Goal: Information Seeking & Learning: Learn about a topic

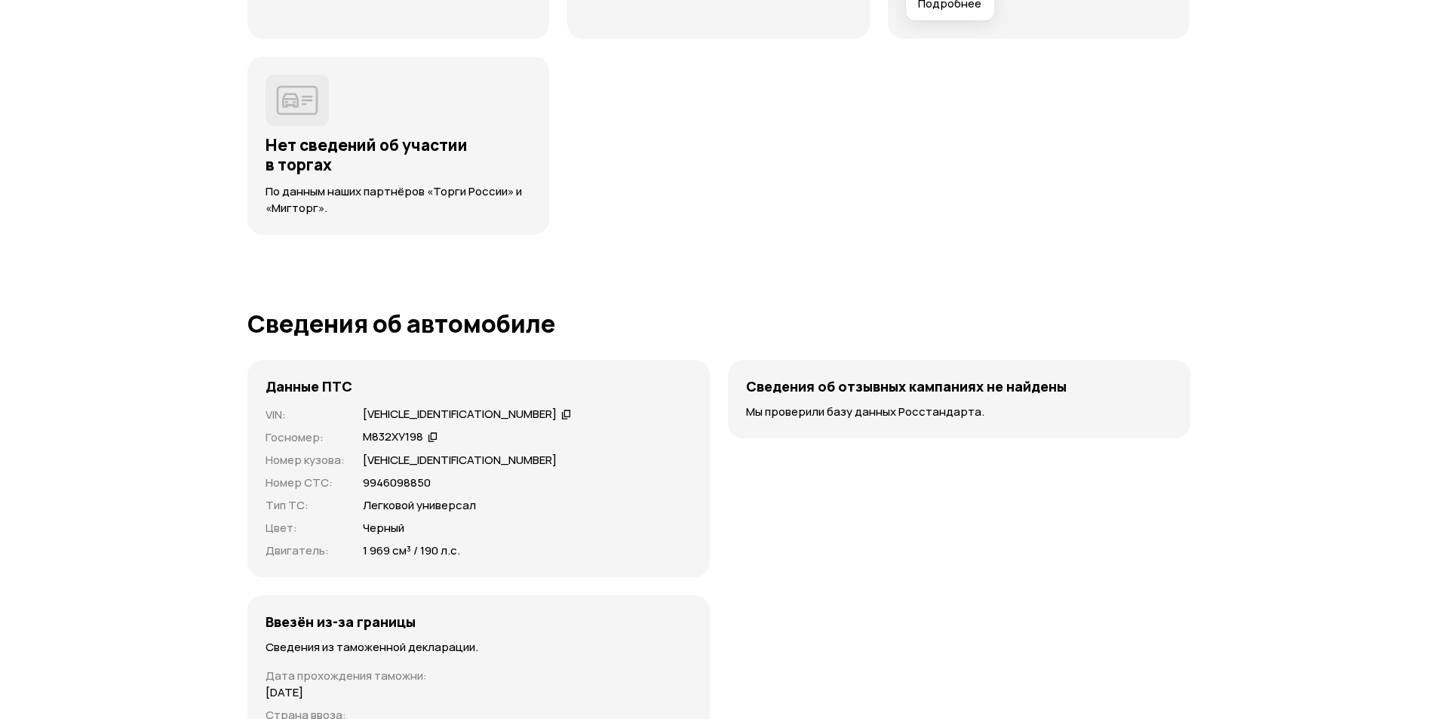
scroll to position [3772, 0]
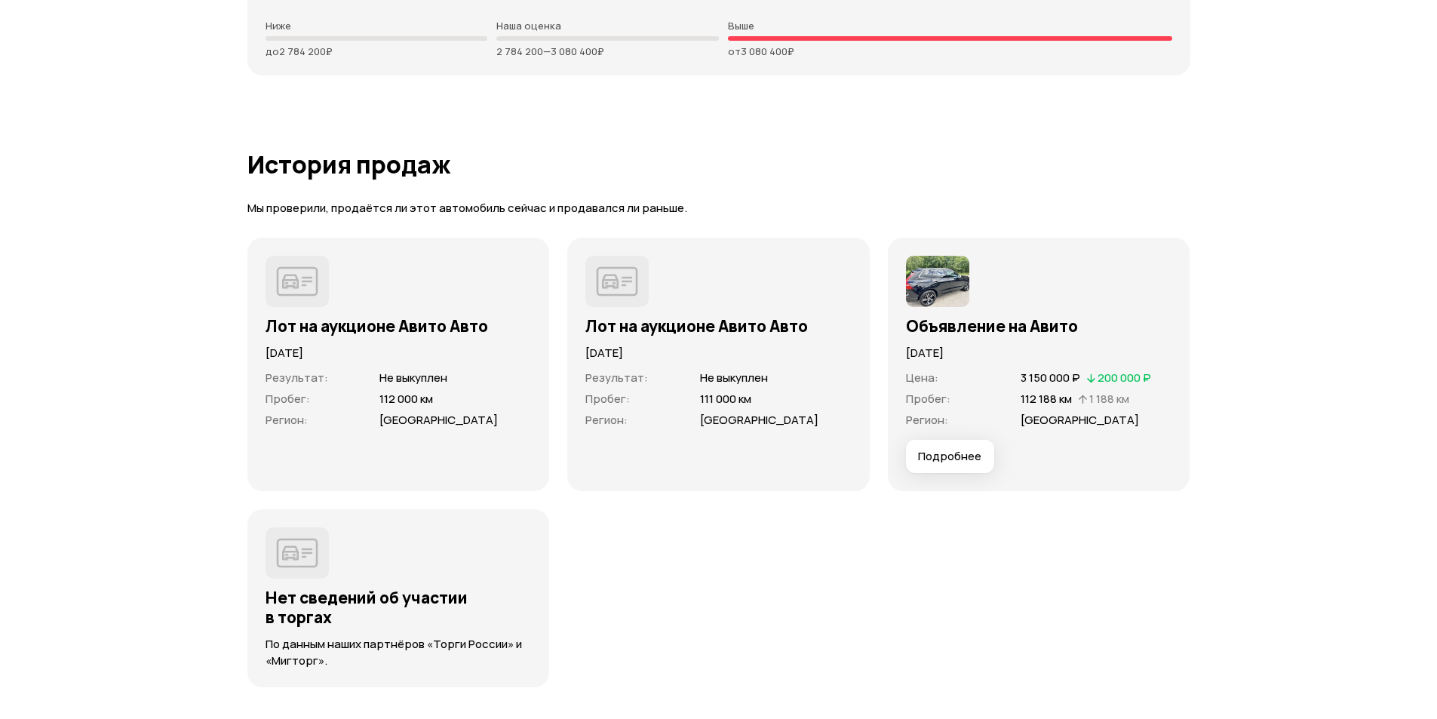
click at [973, 449] on span "Подробнее" at bounding box center [949, 456] width 63 height 15
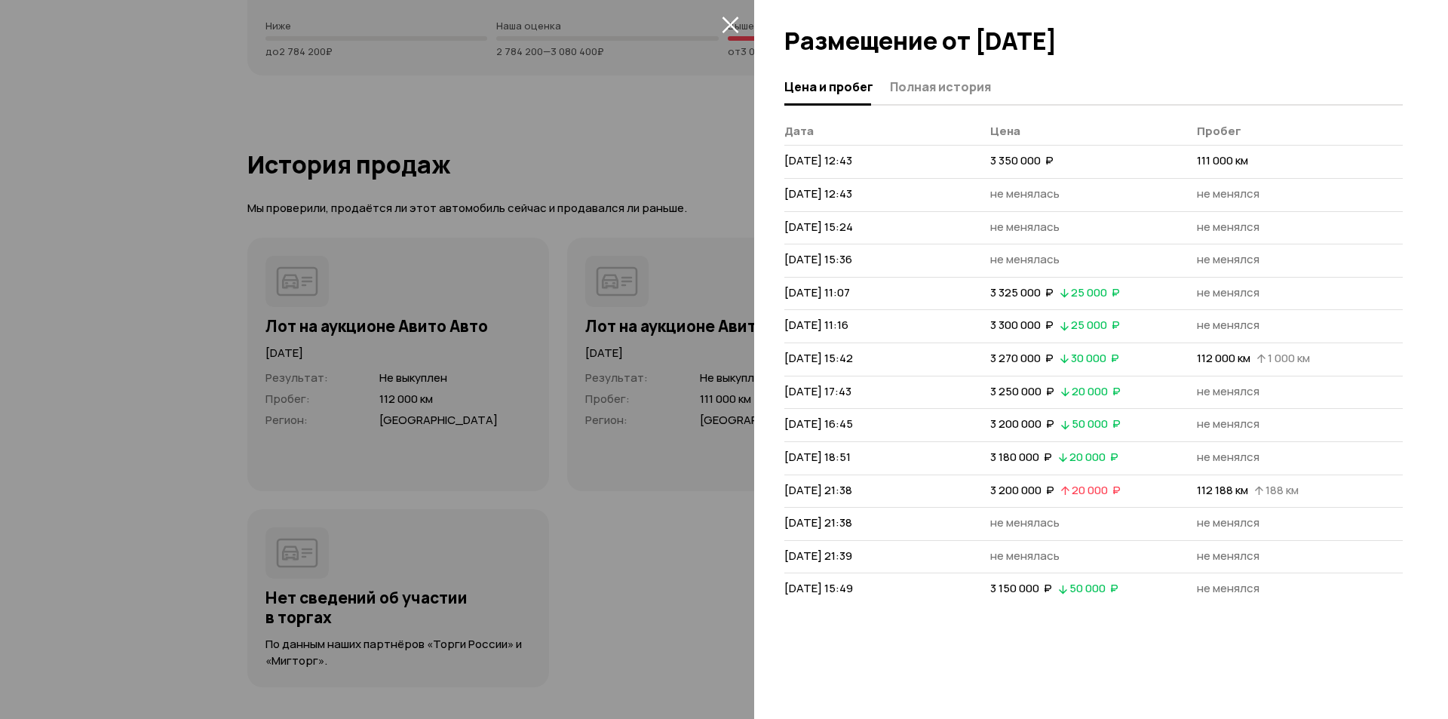
click at [666, 496] on div at bounding box center [724, 359] width 1448 height 719
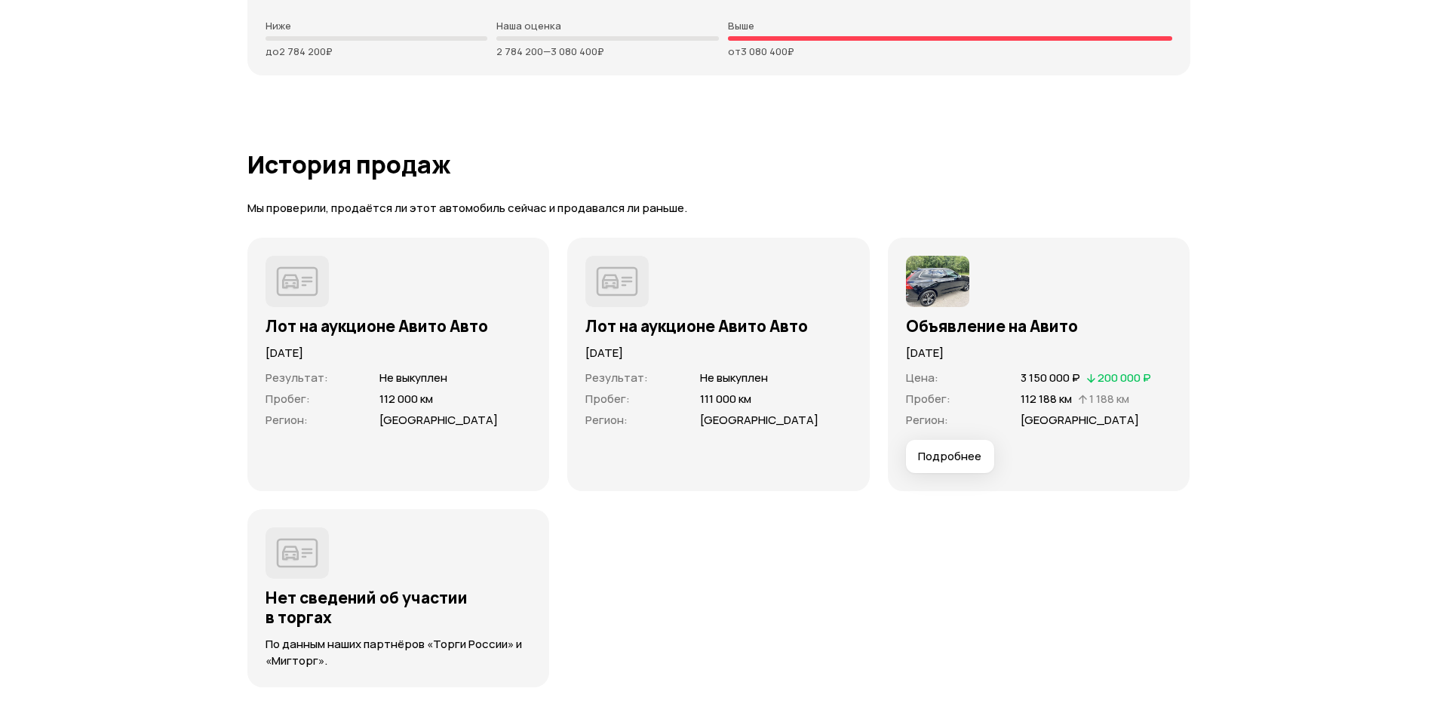
drag, startPoint x: 947, startPoint y: 339, endPoint x: 947, endPoint y: 353, distance: 14.3
click at [947, 345] on p "[DATE]" at bounding box center [1039, 353] width 266 height 17
click at [951, 370] on span "Цена :" at bounding box center [959, 377] width 106 height 15
drag, startPoint x: 955, startPoint y: 364, endPoint x: 992, endPoint y: 332, distance: 49.2
click at [959, 370] on span "Цена :" at bounding box center [959, 377] width 106 height 15
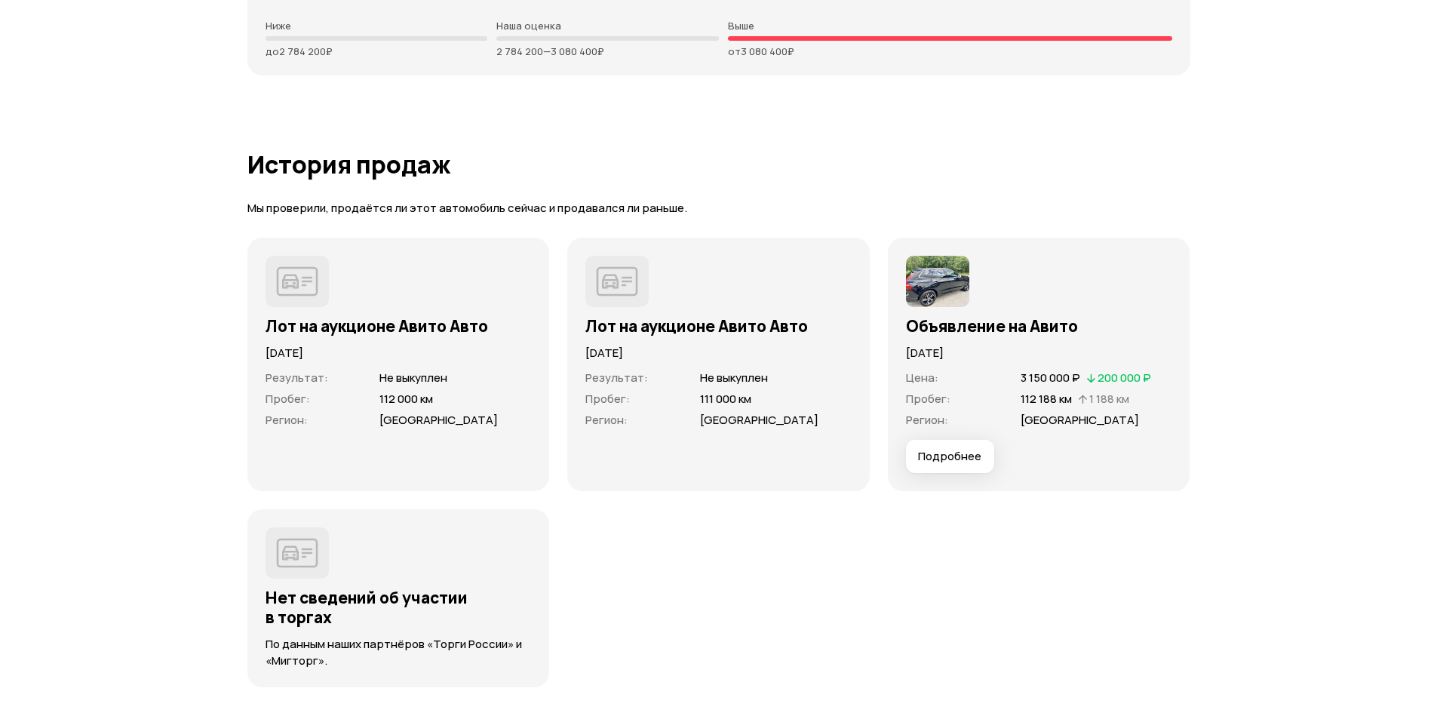
click at [992, 345] on p "[DATE]" at bounding box center [1039, 353] width 266 height 17
drag, startPoint x: 985, startPoint y: 301, endPoint x: 967, endPoint y: 272, distance: 34.5
click at [985, 316] on h3 "Объявление на Авито" at bounding box center [1039, 326] width 266 height 20
click at [966, 269] on img at bounding box center [937, 281] width 63 height 51
click at [940, 156] on h1 "История продаж" at bounding box center [718, 164] width 943 height 27
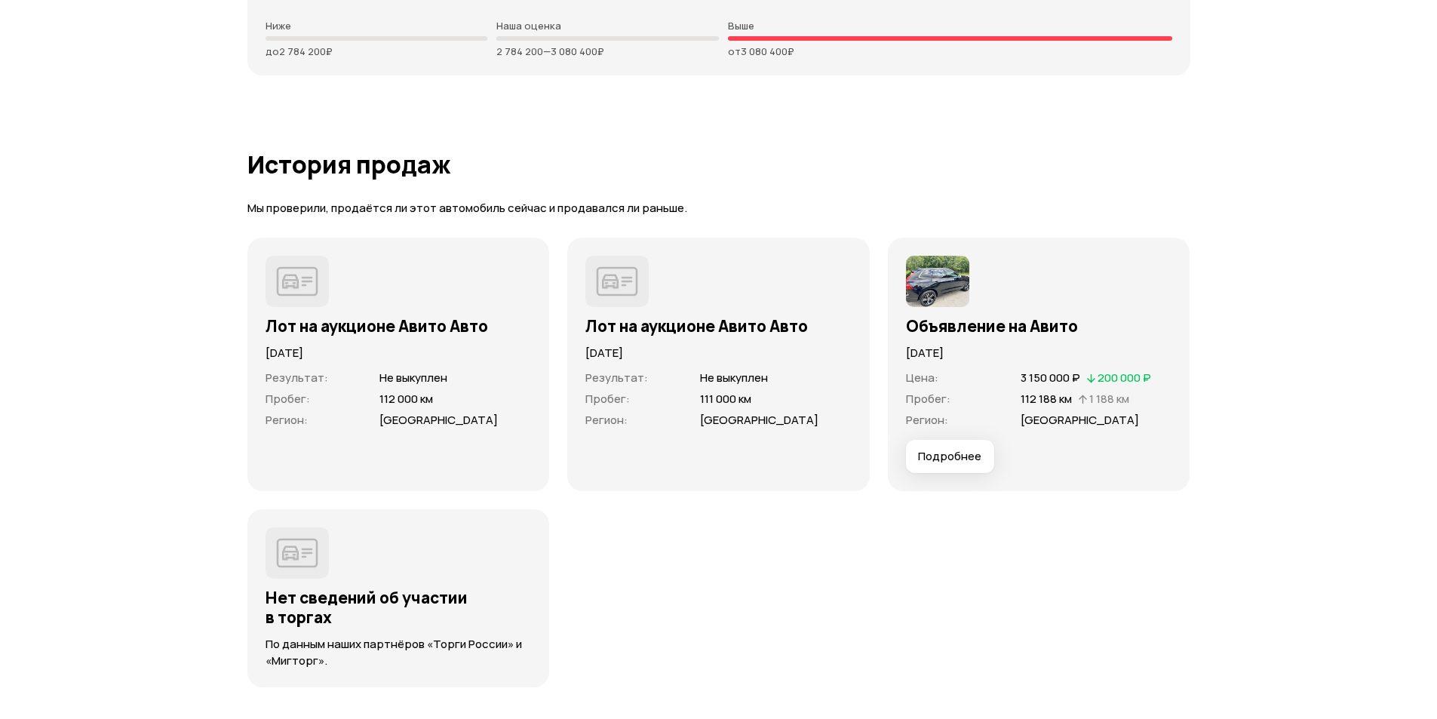
click at [972, 449] on span "Подробнее" at bounding box center [949, 456] width 63 height 15
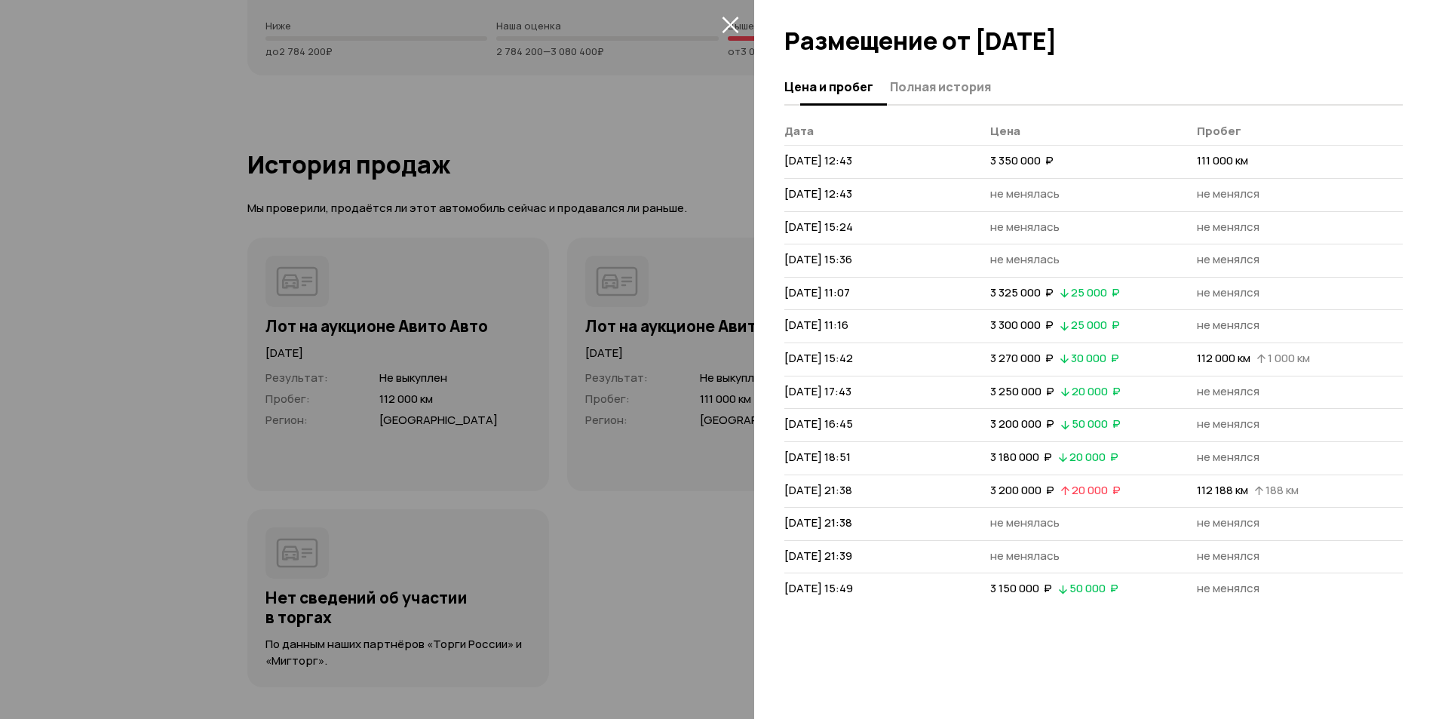
click at [942, 84] on span "Полная история" at bounding box center [940, 86] width 101 height 15
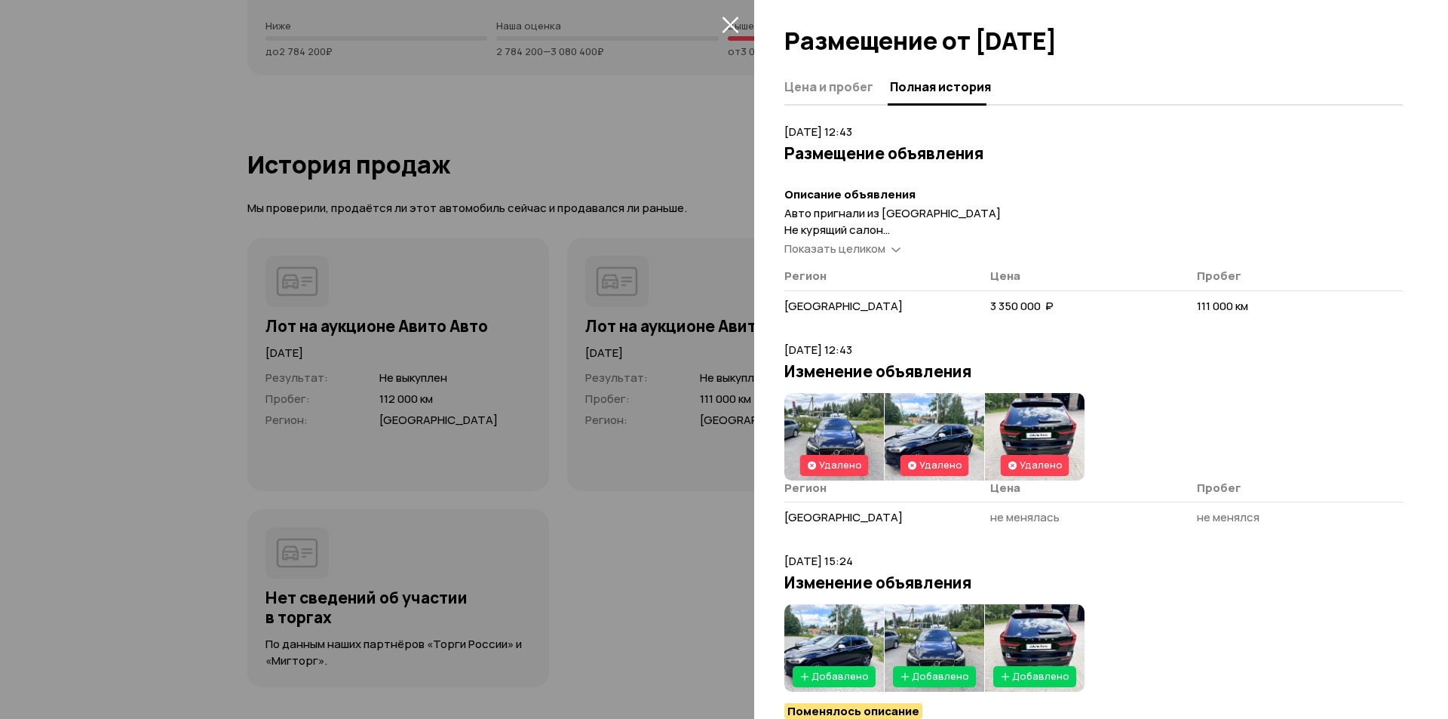
click at [874, 252] on span "Показать целиком" at bounding box center [835, 249] width 101 height 16
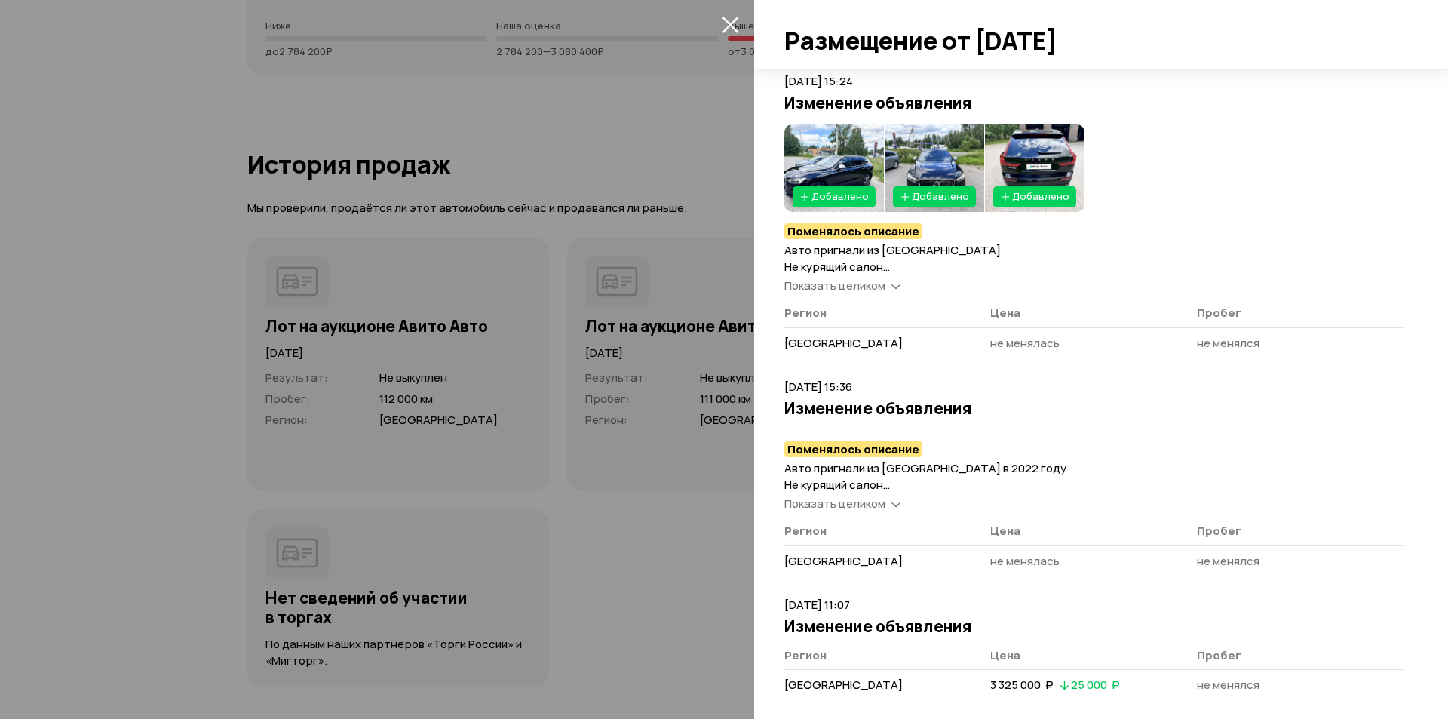
scroll to position [604, 0]
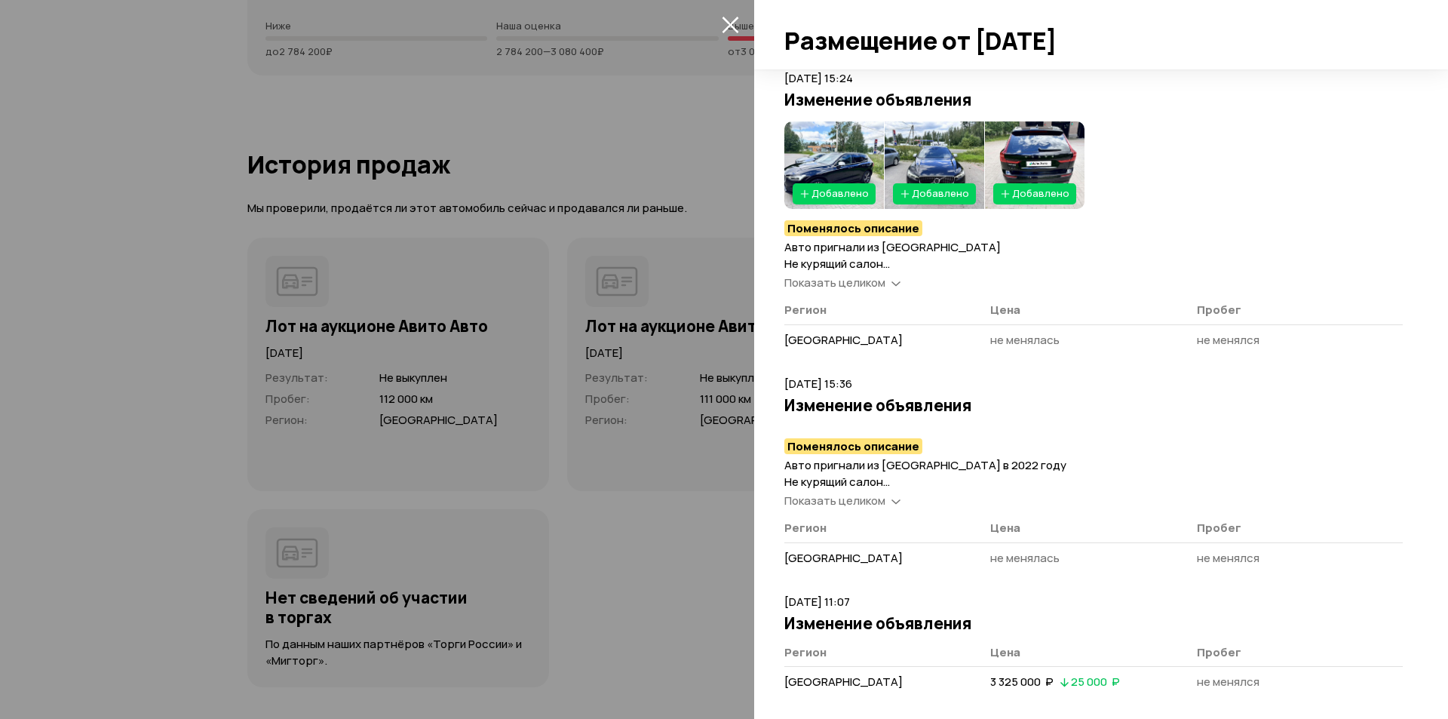
click at [871, 281] on span "Показать целиком" at bounding box center [835, 283] width 101 height 16
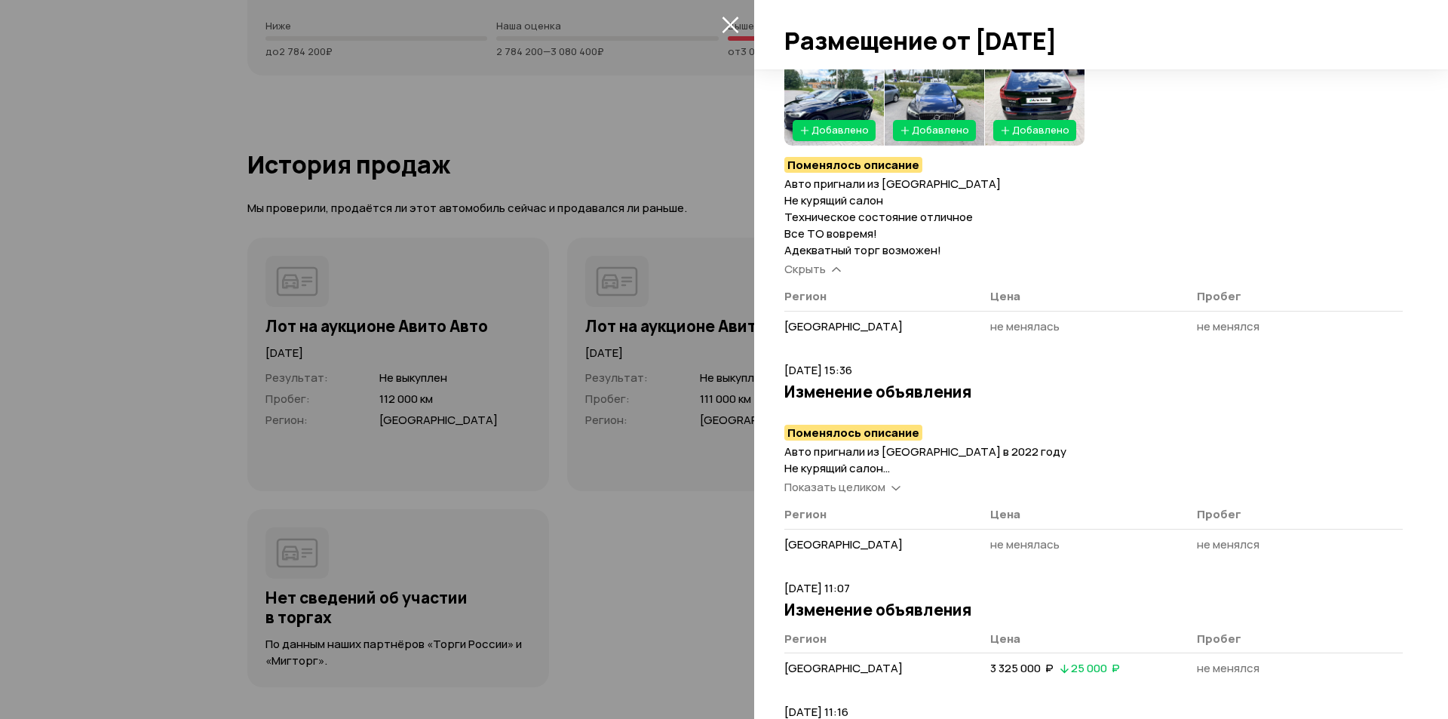
scroll to position [754, 0]
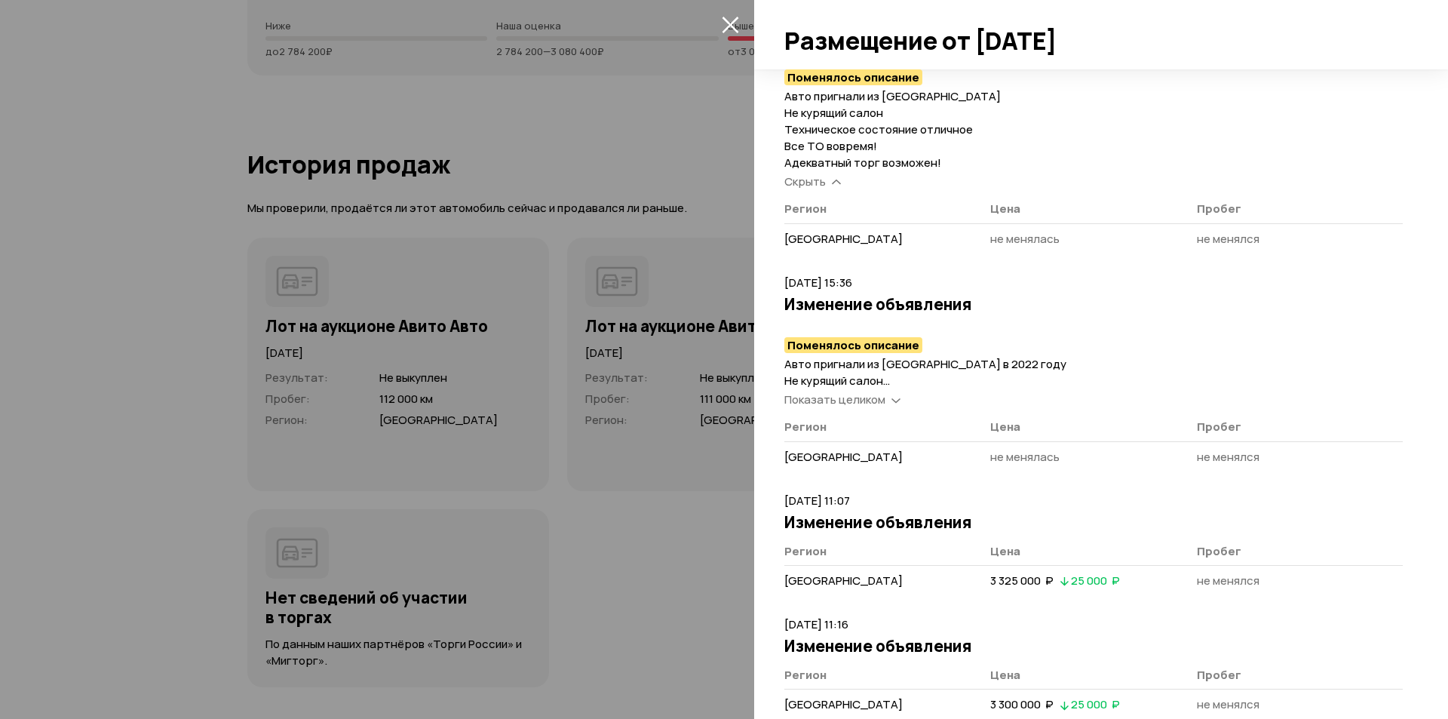
click at [868, 402] on span "Показать целиком" at bounding box center [835, 400] width 101 height 16
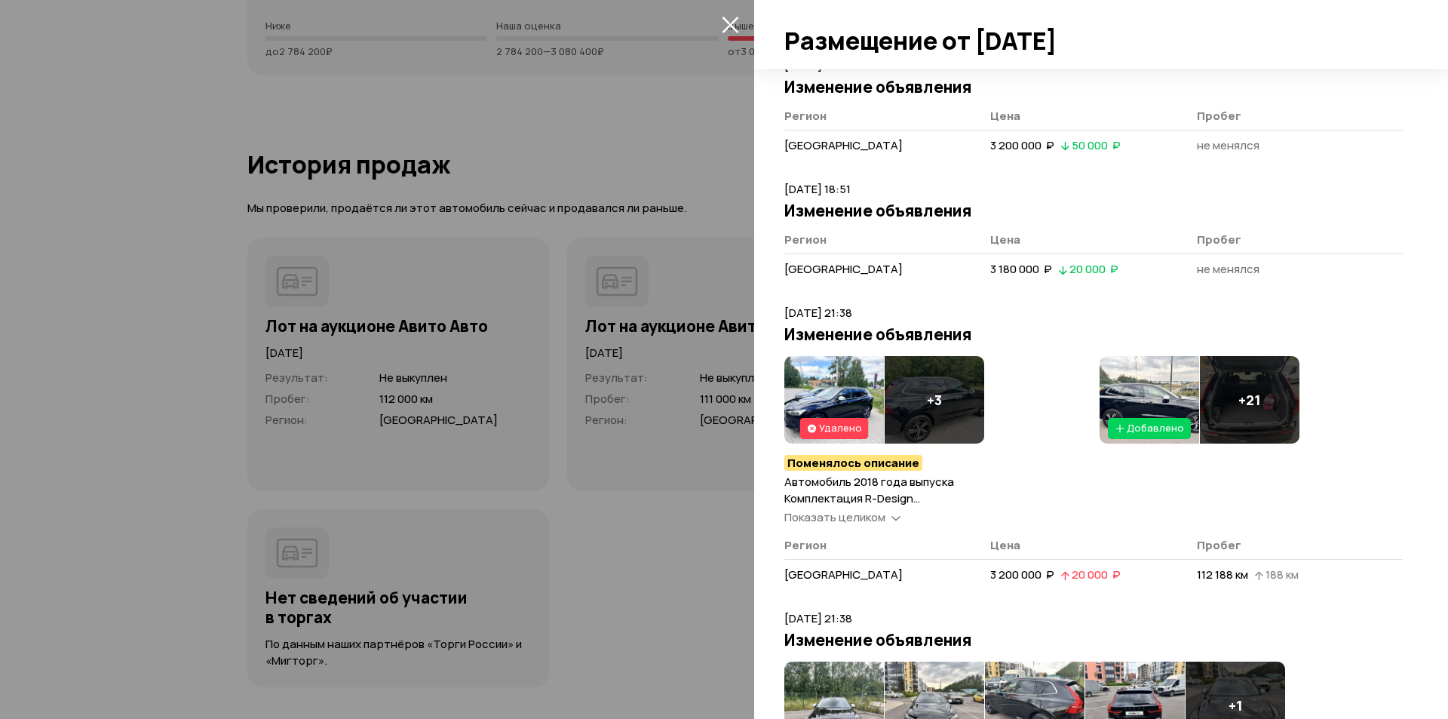
scroll to position [1886, 0]
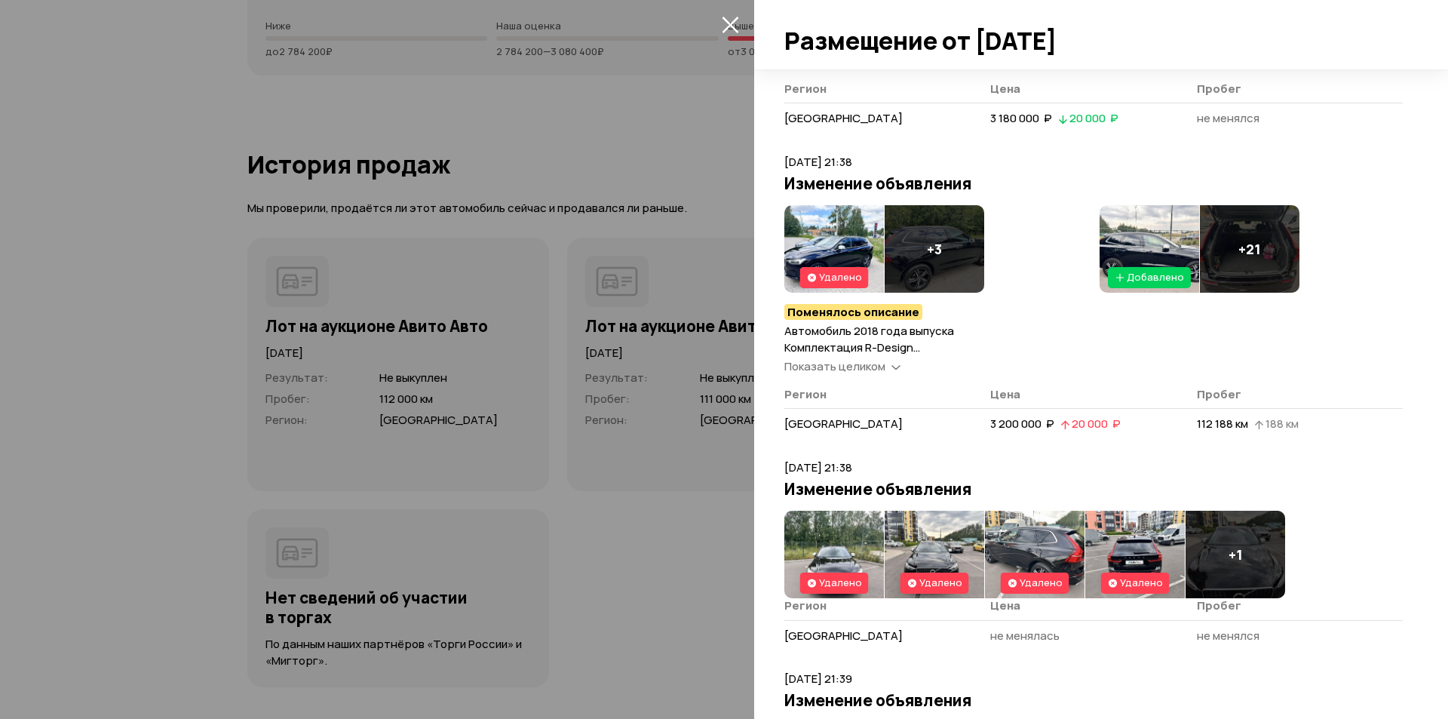
click at [871, 370] on span "Показать целиком" at bounding box center [835, 366] width 101 height 16
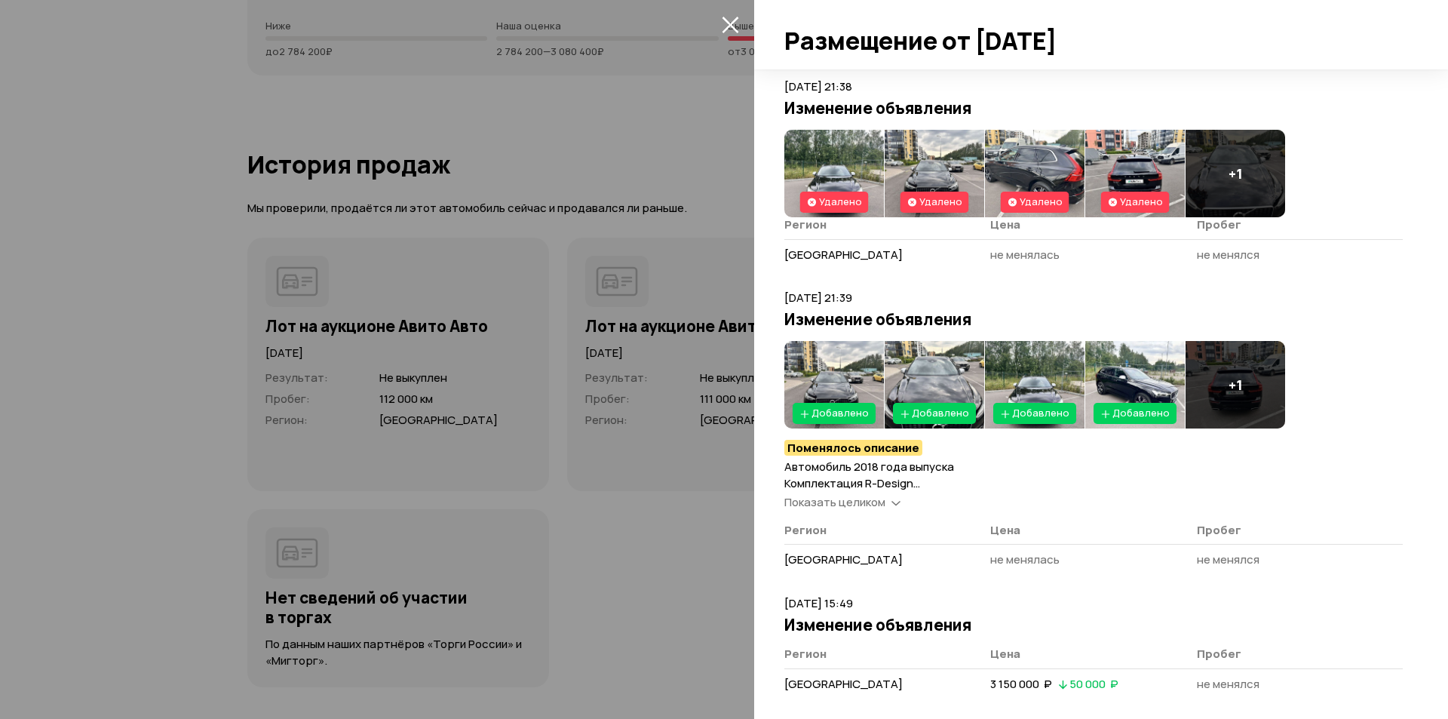
scroll to position [2379, 0]
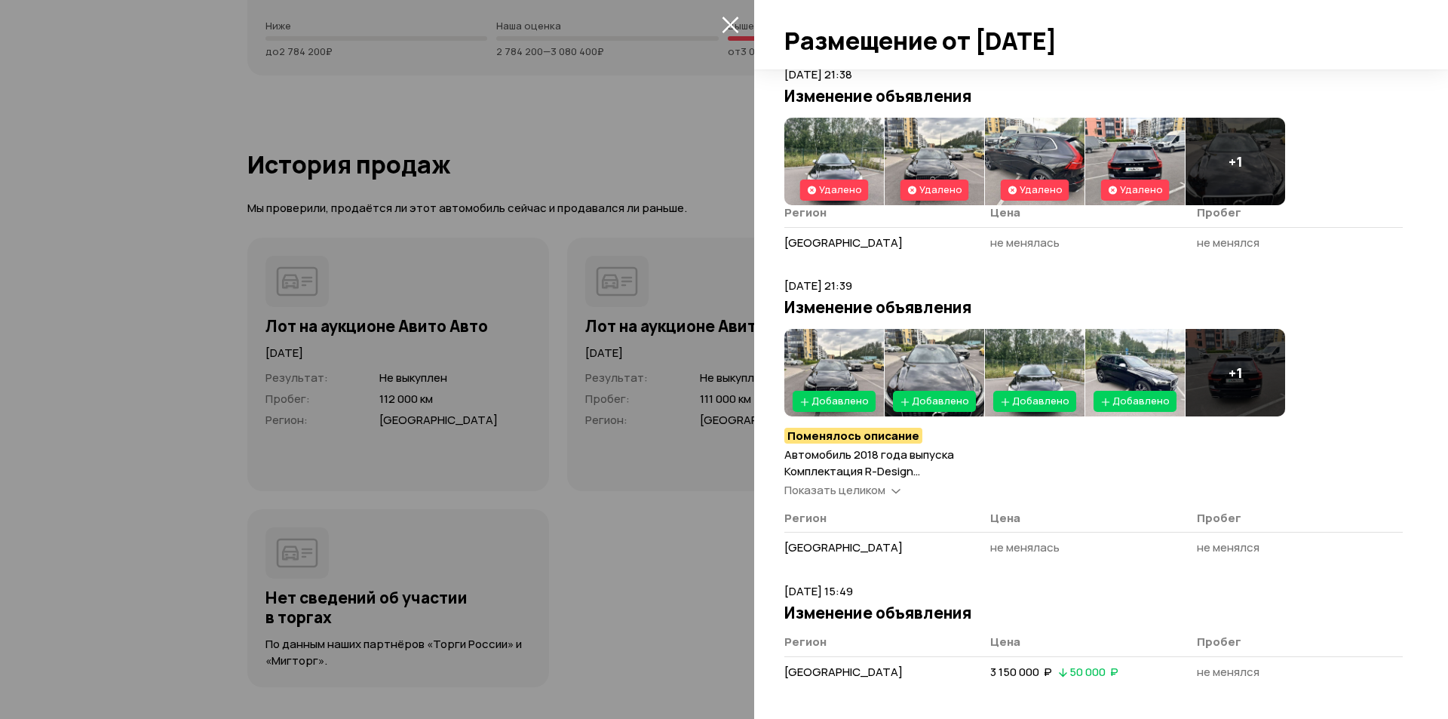
click at [874, 487] on span "Показать целиком" at bounding box center [835, 490] width 101 height 16
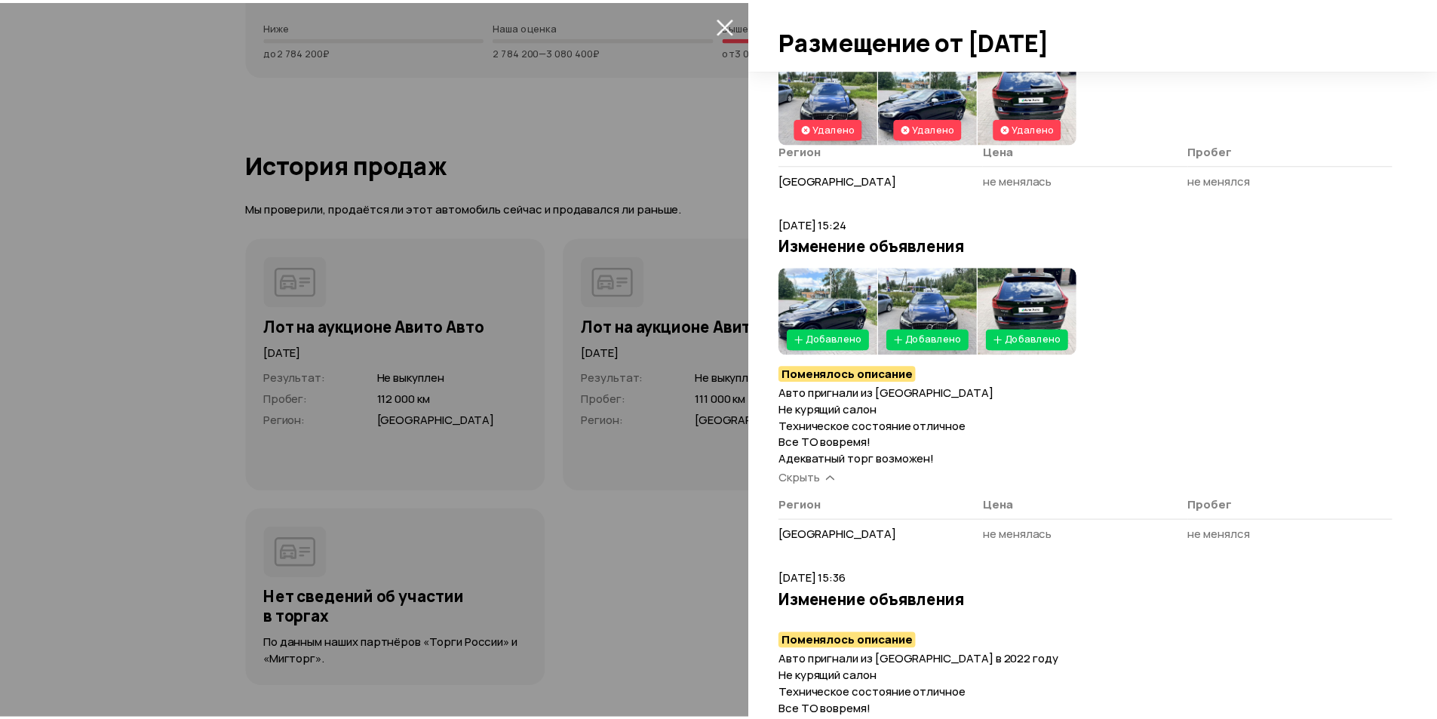
scroll to position [0, 0]
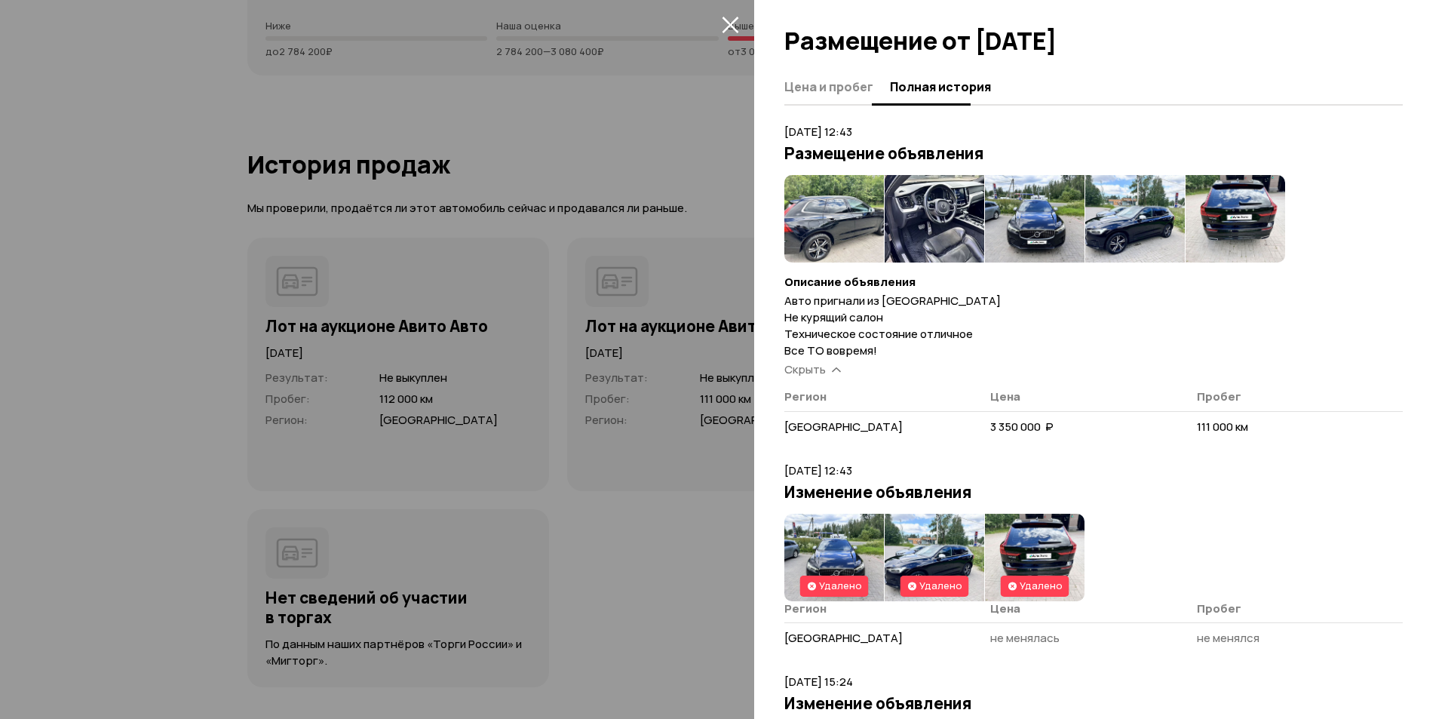
click at [834, 88] on span "Цена и пробег" at bounding box center [829, 86] width 89 height 15
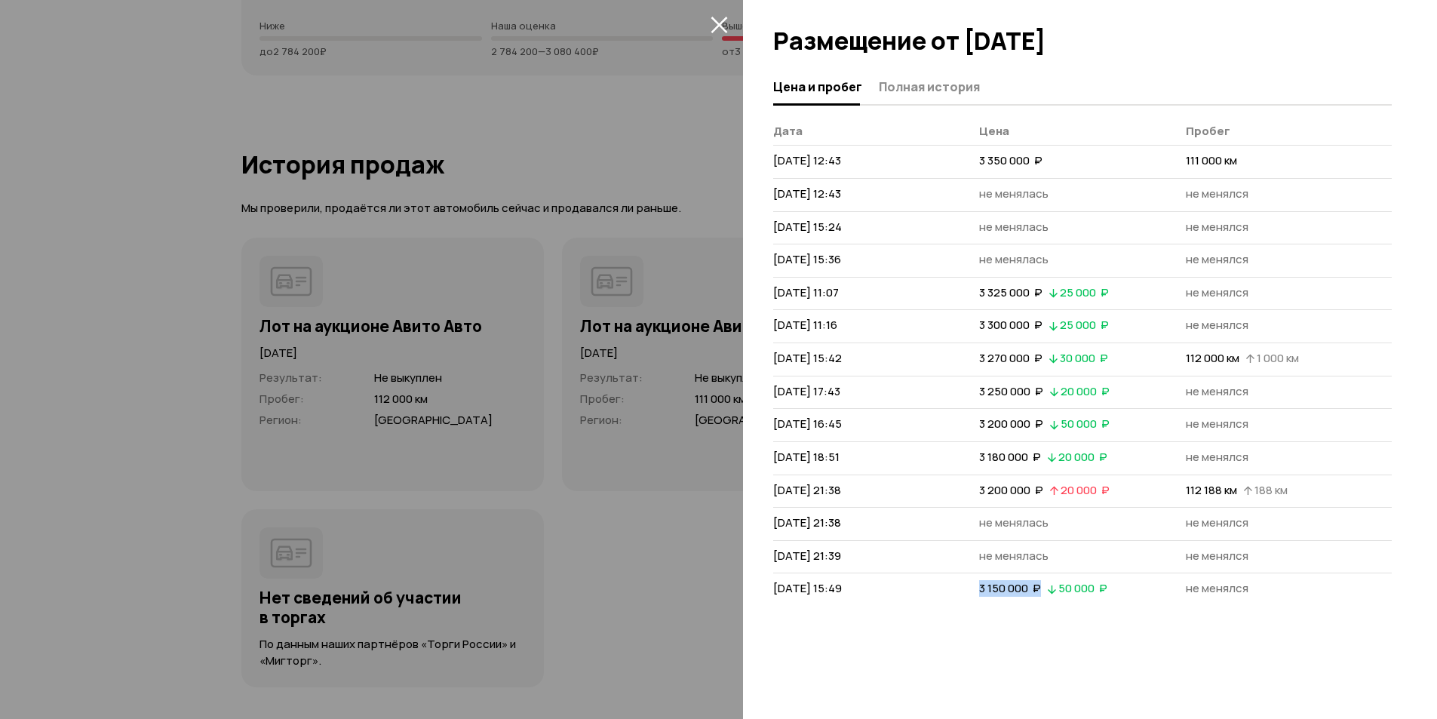
drag, startPoint x: 981, startPoint y: 591, endPoint x: 1043, endPoint y: 591, distance: 61.9
click at [1043, 591] on div "3 150 000  ₽   50 000  ₽" at bounding box center [1043, 588] width 134 height 17
click at [695, 126] on div at bounding box center [718, 359] width 1437 height 719
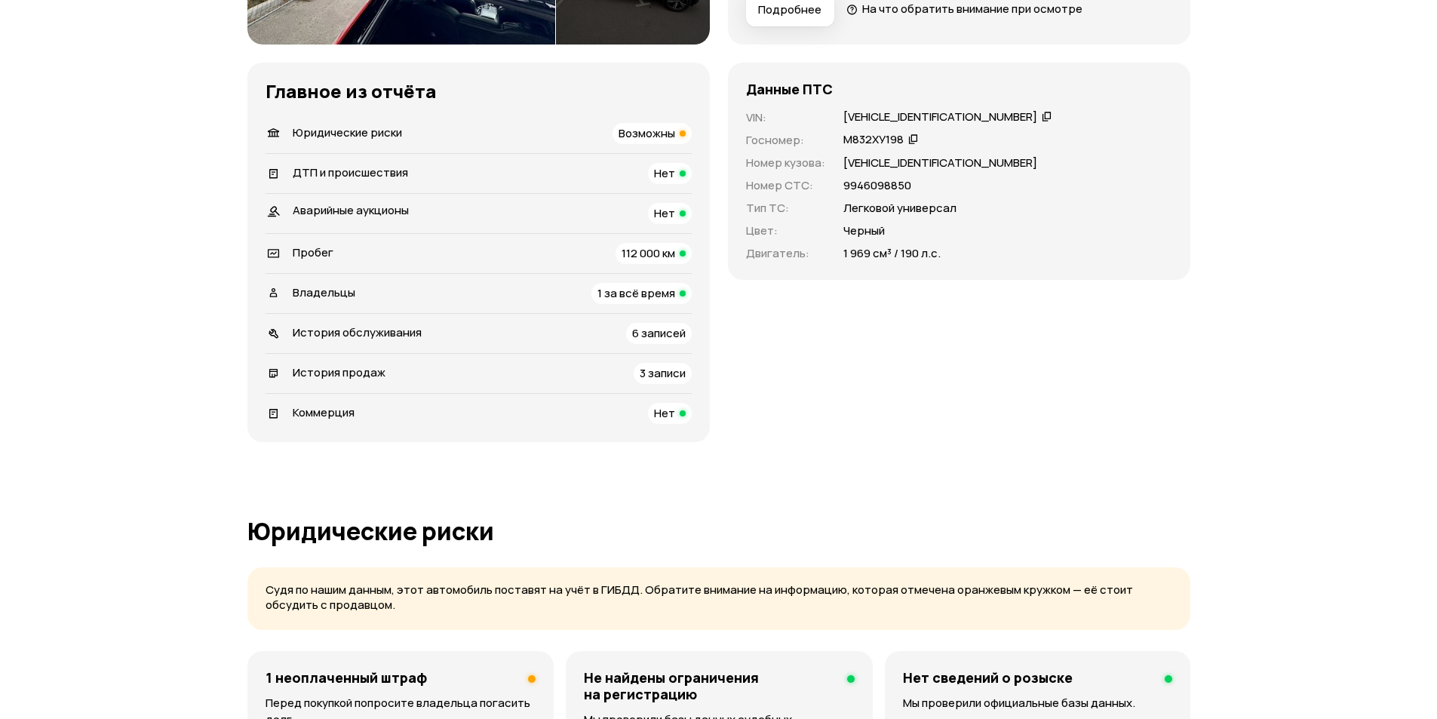
scroll to position [75, 0]
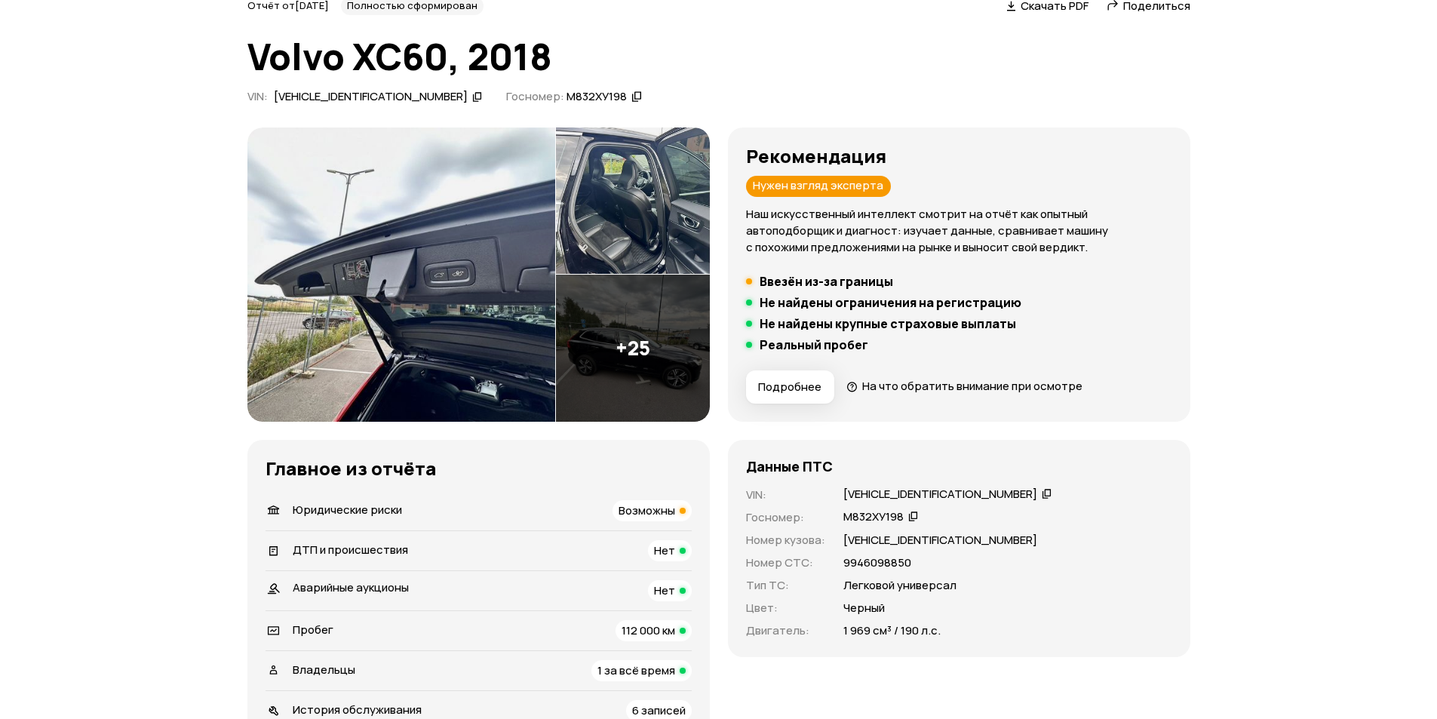
click at [469, 321] on img at bounding box center [401, 274] width 308 height 294
